Goal: Transaction & Acquisition: Purchase product/service

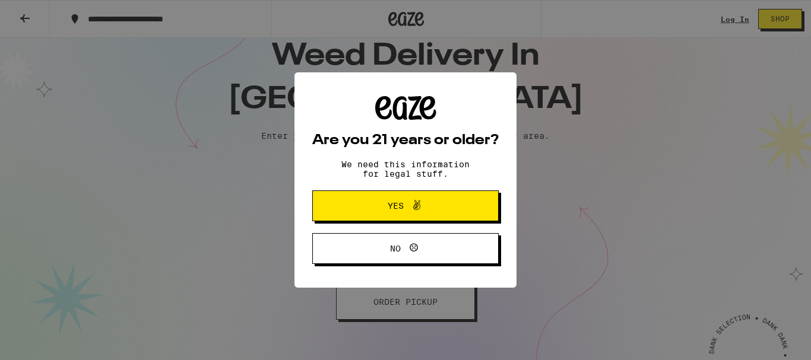
click at [396, 248] on span "No" at bounding box center [395, 248] width 11 height 8
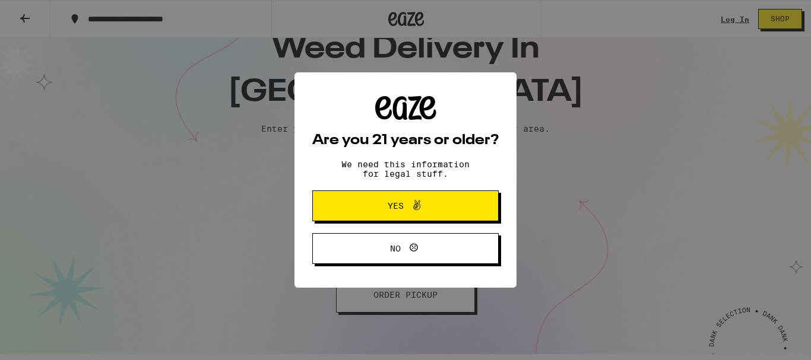
click at [395, 206] on span "Yes" at bounding box center [395, 206] width 16 height 8
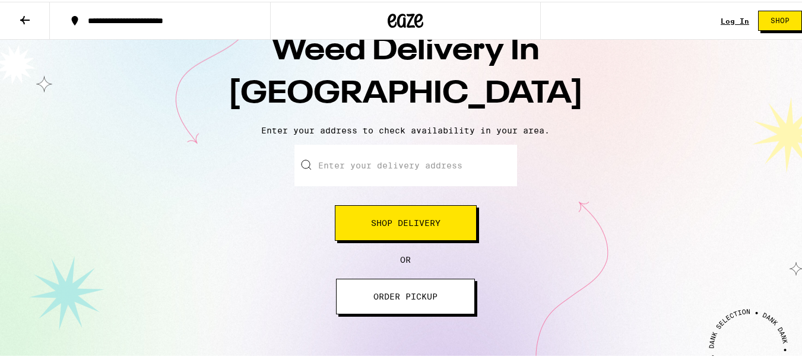
click at [390, 221] on span "Shop Delivery" at bounding box center [405, 221] width 69 height 8
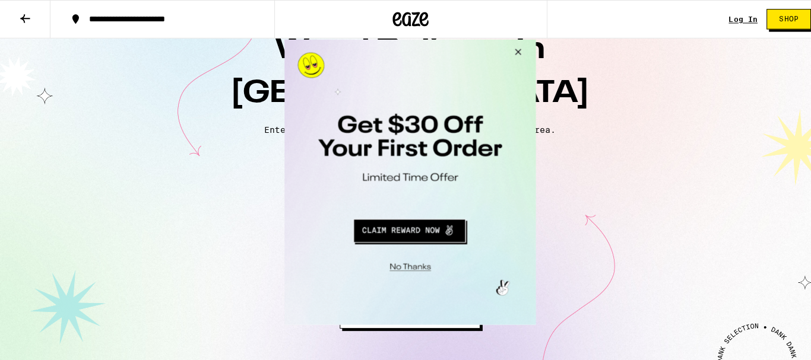
click at [517, 49] on button "Close Modal" at bounding box center [513, 53] width 32 height 28
